Goal: Use online tool/utility: Use online tool/utility

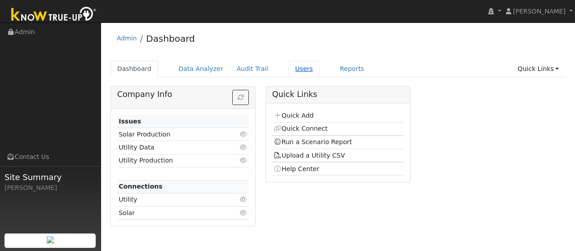
click at [288, 71] on link "Users" at bounding box center [303, 69] width 31 height 17
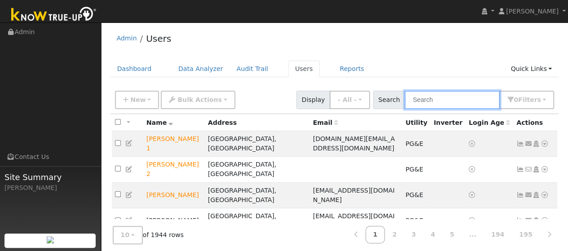
click at [428, 100] on input "text" at bounding box center [452, 100] width 95 height 18
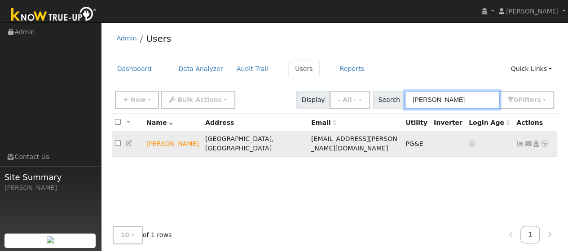
type input "angel baraja"
click at [546, 141] on icon at bounding box center [545, 144] width 8 height 6
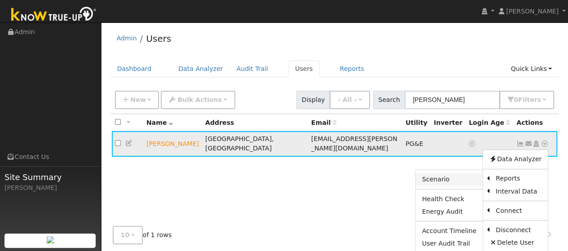
click at [450, 173] on link "Scenario" at bounding box center [449, 179] width 67 height 13
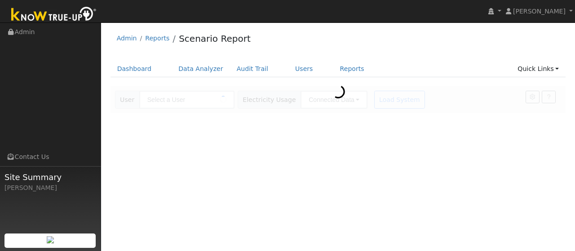
type input "[PERSON_NAME]"
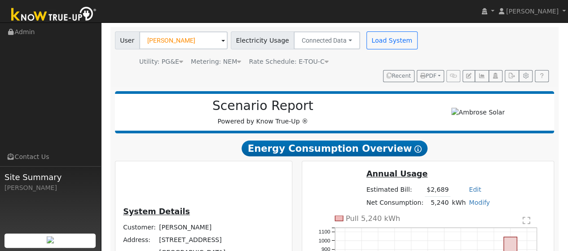
scroll to position [114, 0]
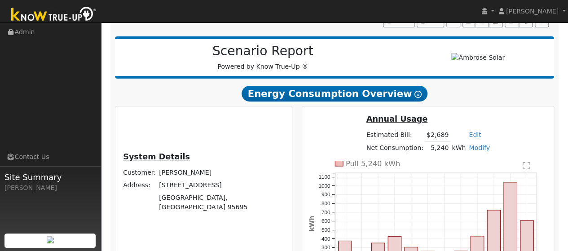
click at [530, 161] on text "" at bounding box center [527, 165] width 8 height 9
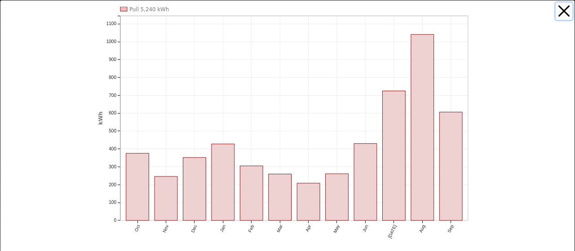
click at [559, 15] on button "button" at bounding box center [564, 11] width 17 height 17
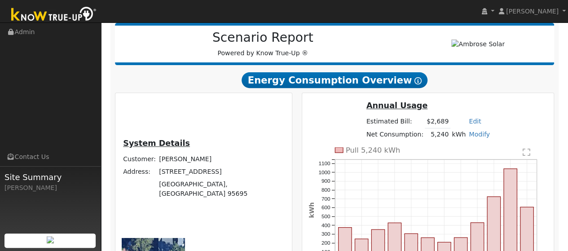
scroll to position [128, 0]
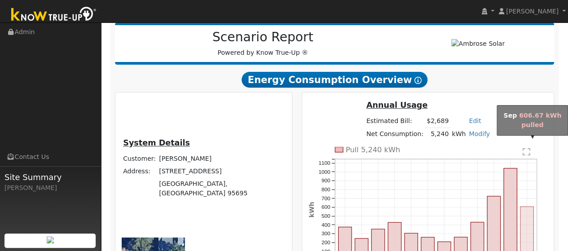
click at [534, 207] on rect "onclick=""" at bounding box center [527, 233] width 13 height 53
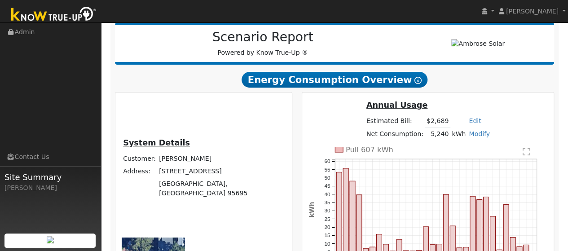
click at [530, 147] on text "" at bounding box center [527, 151] width 8 height 9
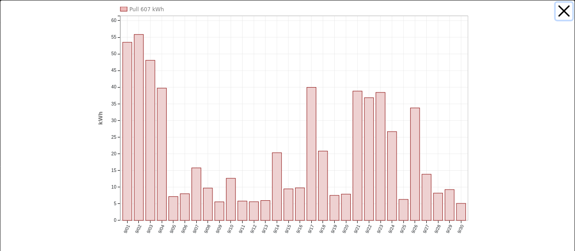
click at [556, 10] on button "button" at bounding box center [564, 11] width 17 height 17
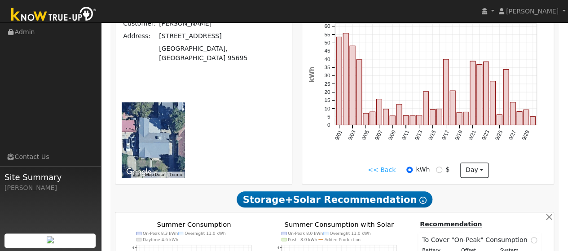
scroll to position [274, 0]
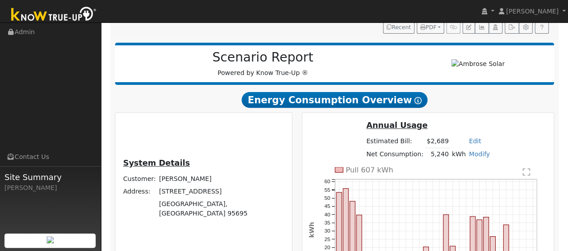
scroll to position [0, 0]
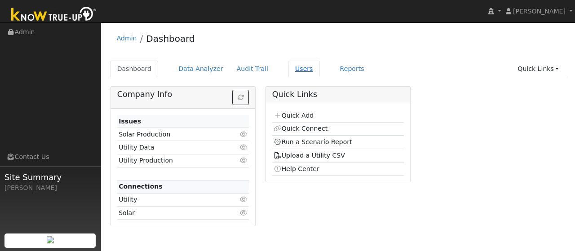
click at [289, 71] on link "Users" at bounding box center [303, 69] width 31 height 17
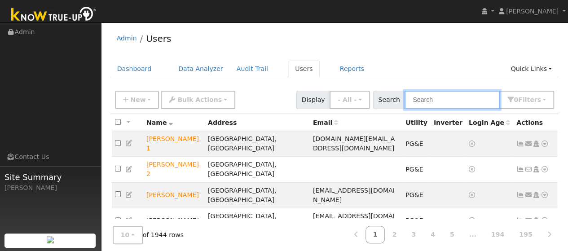
click at [431, 100] on input "text" at bounding box center [452, 100] width 95 height 18
type input "a"
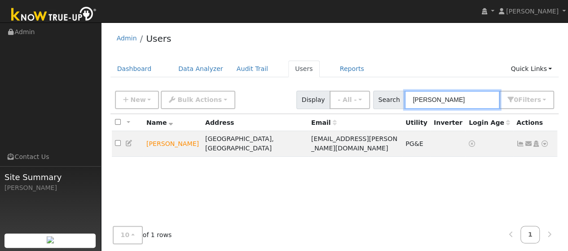
type input "[PERSON_NAME]"
click at [545, 141] on icon at bounding box center [545, 144] width 8 height 6
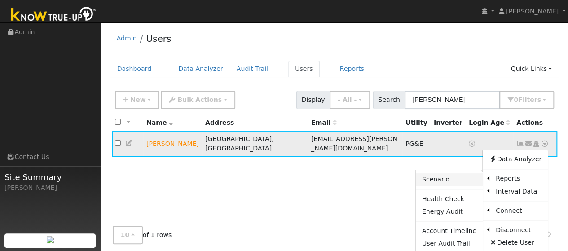
click at [459, 173] on link "Scenario" at bounding box center [449, 179] width 67 height 13
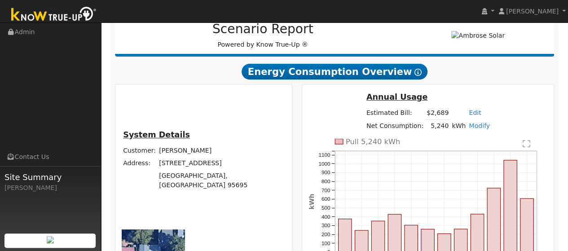
scroll to position [137, 0]
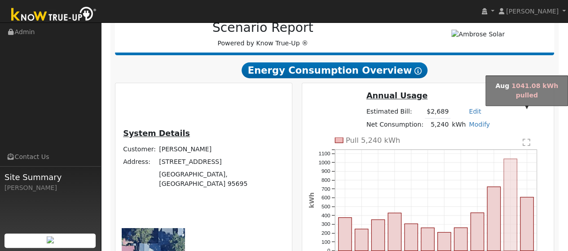
click at [517, 159] on rect "onclick=""" at bounding box center [510, 205] width 13 height 92
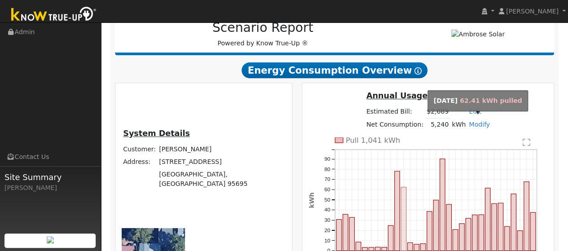
click at [406, 187] on rect "onclick=""" at bounding box center [403, 219] width 5 height 64
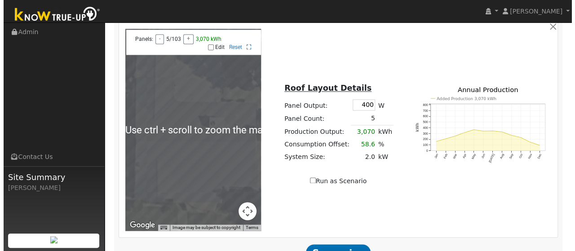
scroll to position [629, 0]
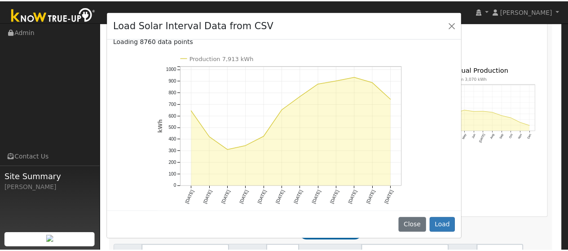
scroll to position [67, 0]
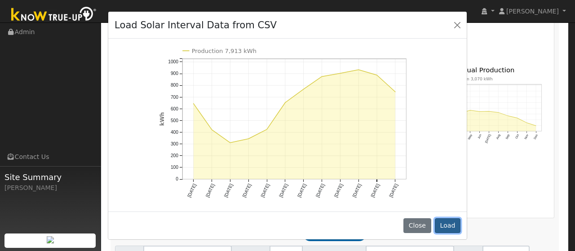
click at [447, 225] on button "Load" at bounding box center [448, 225] width 26 height 15
type input "7913"
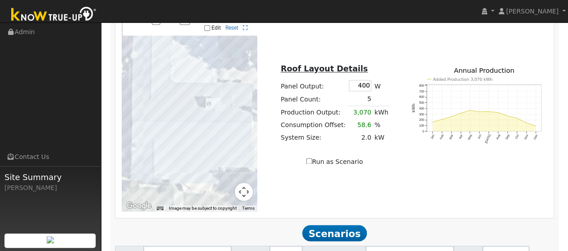
type input "5.3"
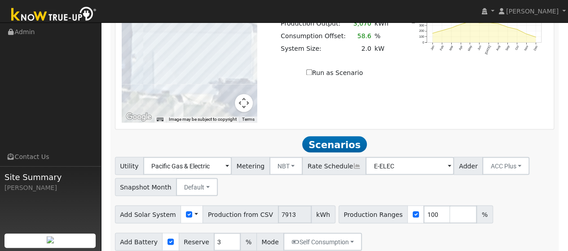
scroll to position [720, 0]
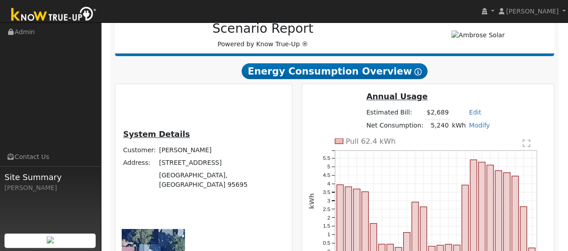
scroll to position [100, 0]
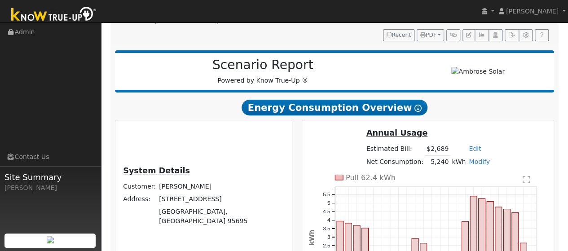
click at [469, 165] on link "Modify" at bounding box center [479, 161] width 21 height 7
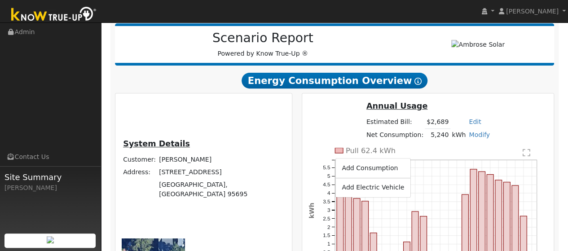
scroll to position [133, 0]
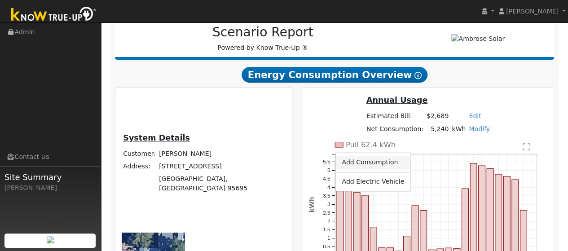
click at [373, 161] on link "Add Consumption" at bounding box center [373, 162] width 75 height 13
type input "5240"
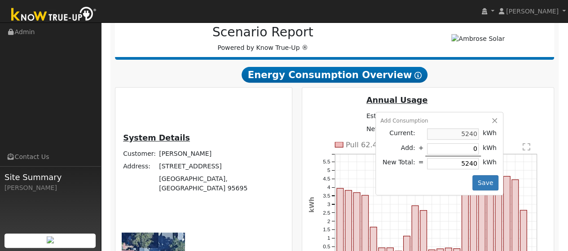
type input "4"
type input "5244"
type input "40"
type input "5280"
type input "400"
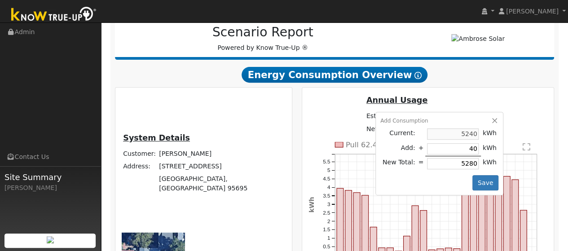
type input "5640"
type input "4000"
type input "9240"
type input "4000"
click at [472, 190] on button "Save" at bounding box center [485, 182] width 26 height 15
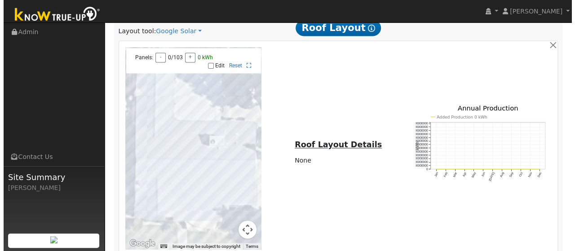
scroll to position [654, 0]
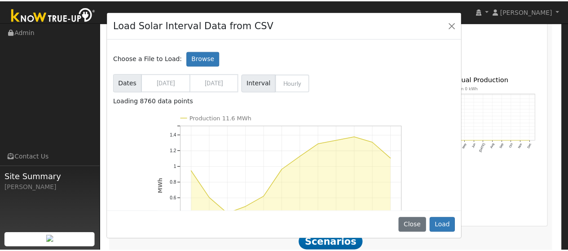
scroll to position [92, 0]
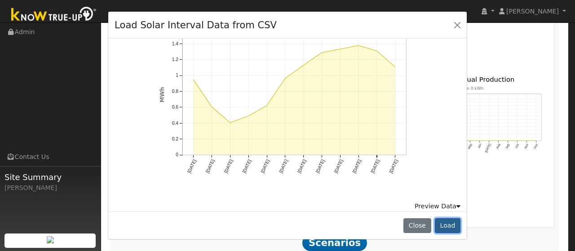
click at [451, 228] on button "Load" at bounding box center [448, 225] width 26 height 15
type input "11583"
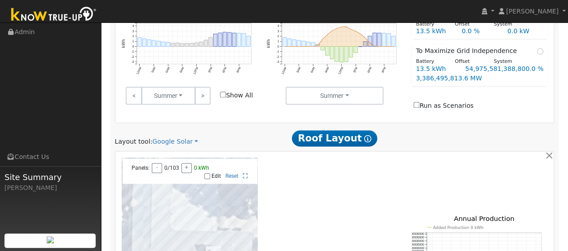
scroll to position [654, 0]
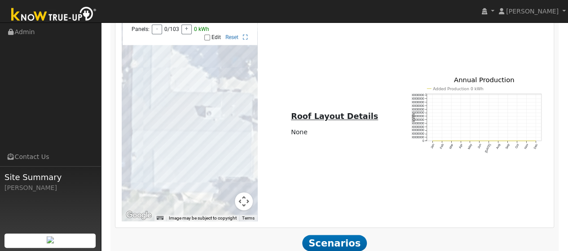
type input "7.7"
type input "$27,027"
type input "$12,968"
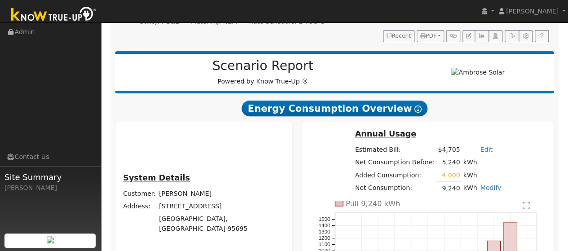
scroll to position [0, 0]
